Goal: Transaction & Acquisition: Purchase product/service

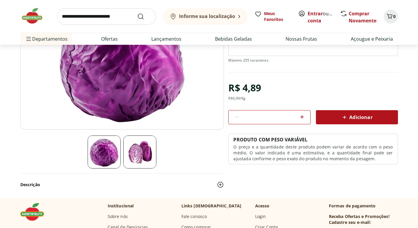
scroll to position [88, 0]
click at [304, 117] on icon at bounding box center [301, 117] width 7 height 7
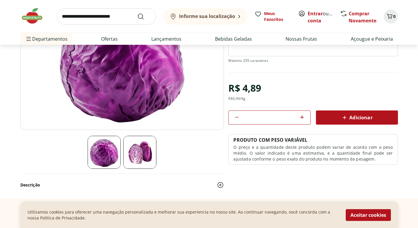
click at [304, 117] on icon at bounding box center [301, 117] width 7 height 7
click at [330, 120] on div "Adicionar" at bounding box center [356, 117] width 72 height 11
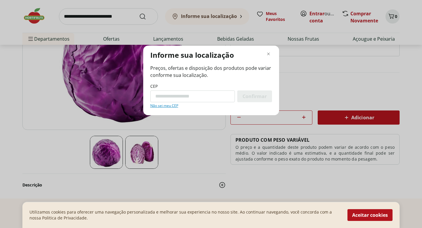
click at [270, 58] on header "Informe sua localização" at bounding box center [211, 54] width 122 height 9
click at [270, 56] on icon "Fechar modal de regionalização" at bounding box center [268, 53] width 7 height 7
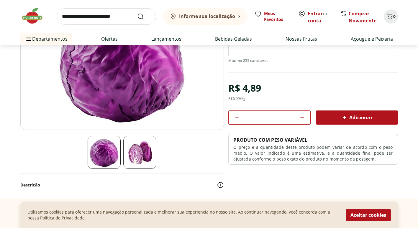
click at [232, 114] on div "*" at bounding box center [269, 117] width 82 height 14
click at [235, 116] on icon at bounding box center [236, 117] width 7 height 7
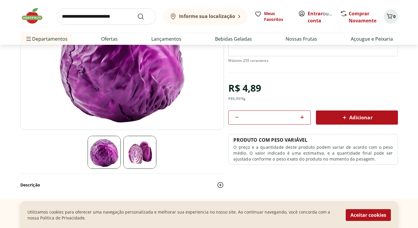
type input "*"
click at [324, 118] on div "Adicionar" at bounding box center [356, 117] width 72 height 11
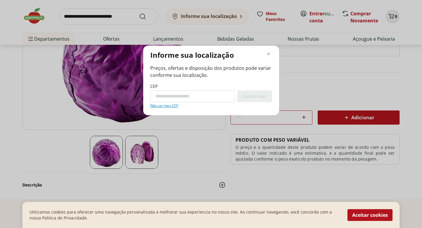
click at [233, 130] on div "Informe sua localização Preços, ofertas e disposição dos produtos pode variar c…" at bounding box center [211, 114] width 422 height 228
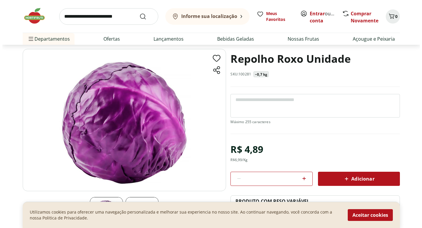
scroll to position [29, 0]
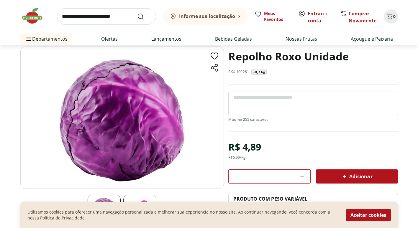
click at [302, 174] on icon at bounding box center [301, 176] width 7 height 7
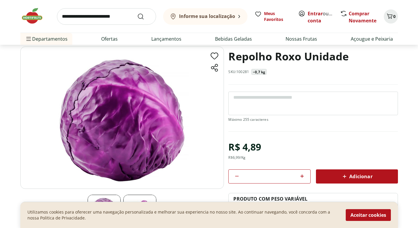
click at [302, 174] on icon at bounding box center [301, 176] width 7 height 7
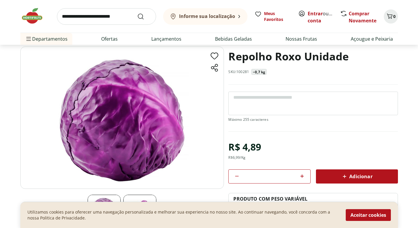
click at [302, 174] on icon at bounding box center [301, 176] width 7 height 7
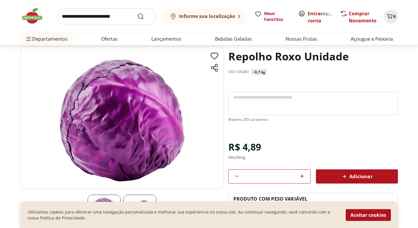
click at [302, 174] on icon at bounding box center [301, 176] width 7 height 7
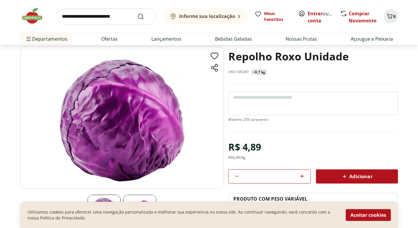
click at [302, 174] on icon at bounding box center [301, 176] width 7 height 7
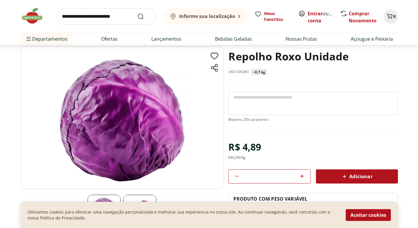
click at [302, 174] on icon at bounding box center [301, 176] width 7 height 7
type input "**"
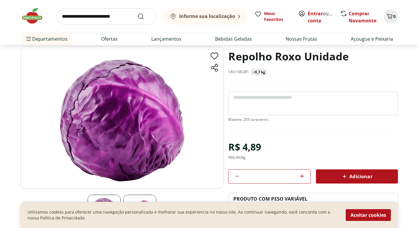
click at [335, 181] on div "Adicionar" at bounding box center [356, 176] width 72 height 11
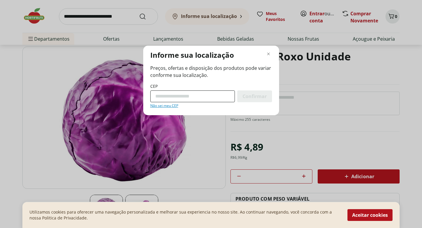
click at [165, 98] on input "CEP" at bounding box center [192, 96] width 85 height 12
click at [174, 105] on link "Não sei meu CEP" at bounding box center [164, 105] width 28 height 5
